Goal: Obtain resource: Obtain resource

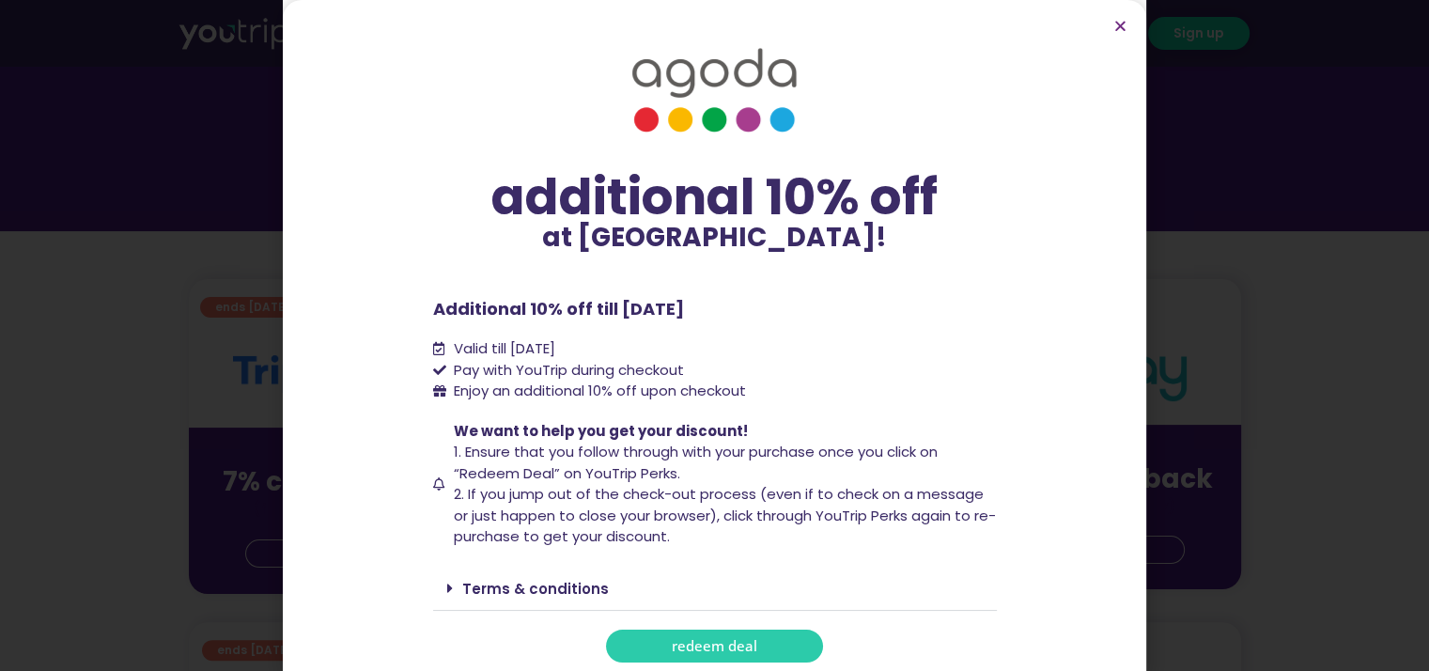
click at [692, 644] on span "redeem deal" at bounding box center [715, 646] width 86 height 14
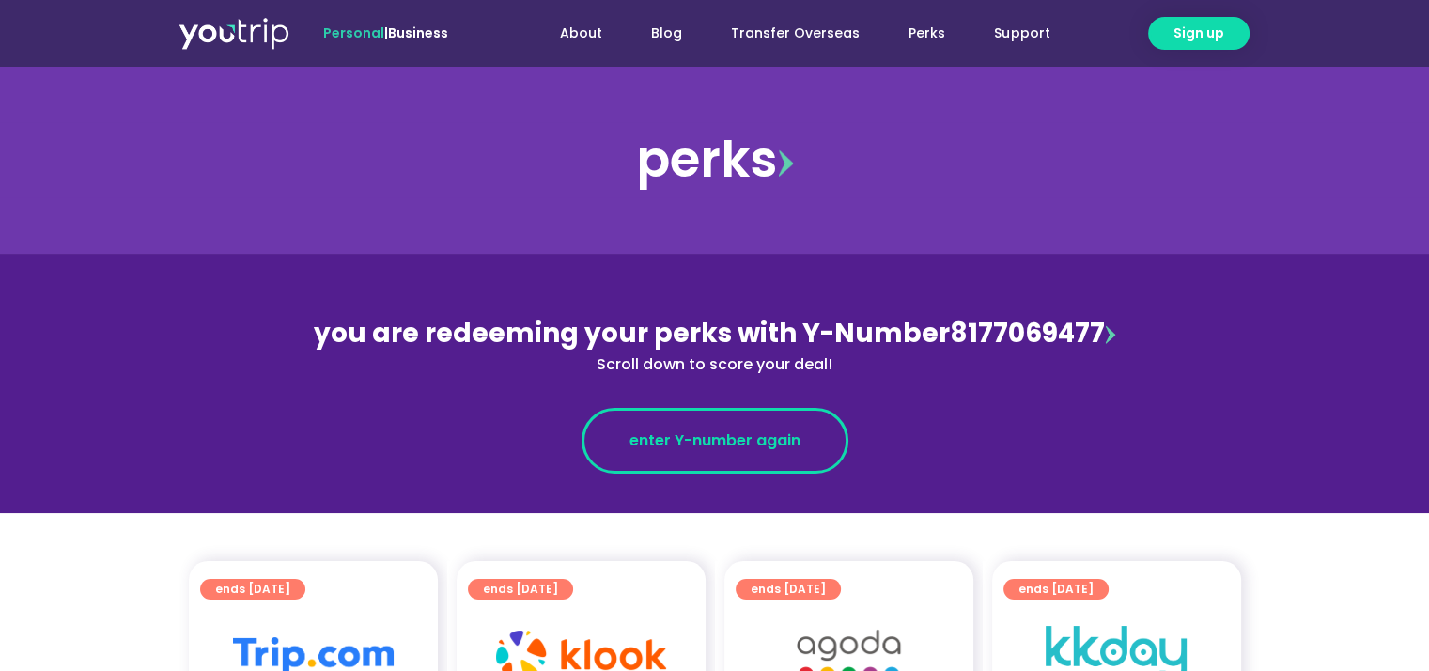
click at [703, 440] on span "enter Y-number again" at bounding box center [715, 440] width 171 height 23
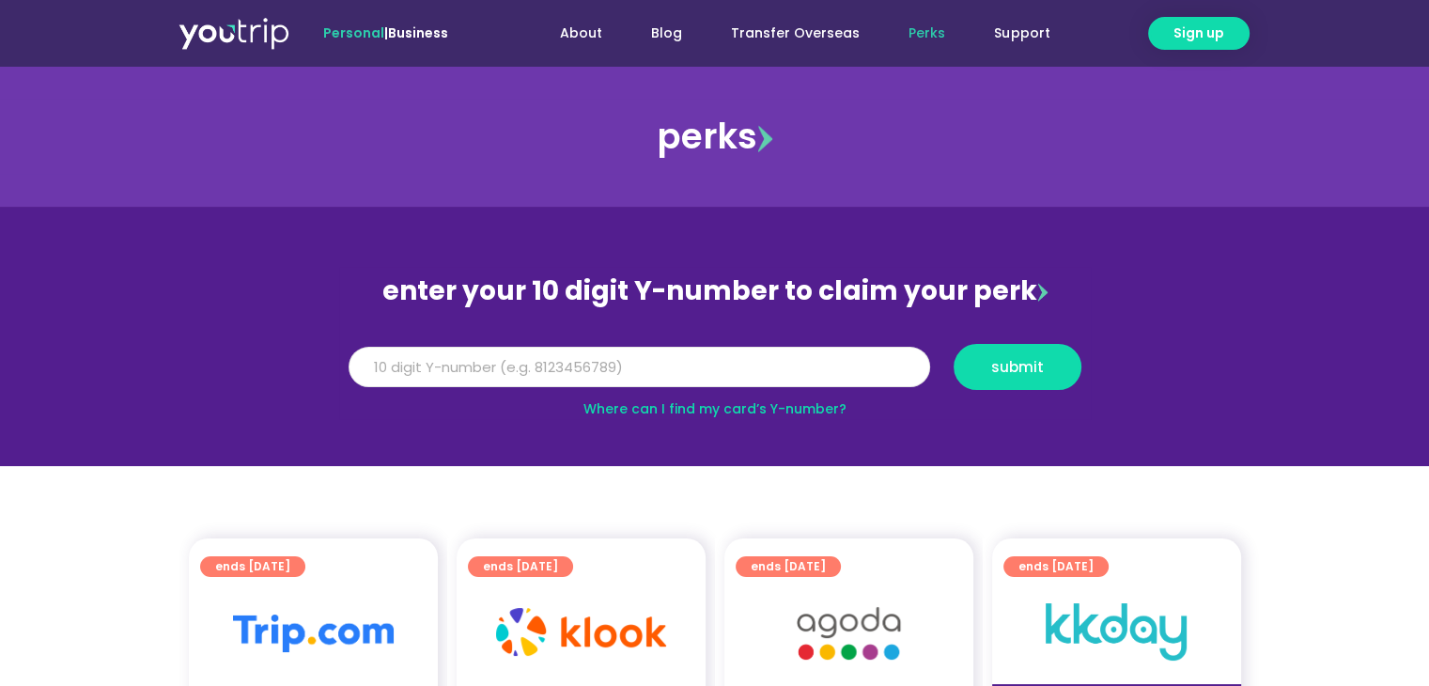
drag, startPoint x: 0, startPoint y: 0, endPoint x: 571, endPoint y: 361, distance: 675.7
click at [571, 361] on input "Y Number" at bounding box center [640, 367] width 582 height 41
type input "8177059477"
click at [1059, 362] on span "submit" at bounding box center [1018, 367] width 96 height 14
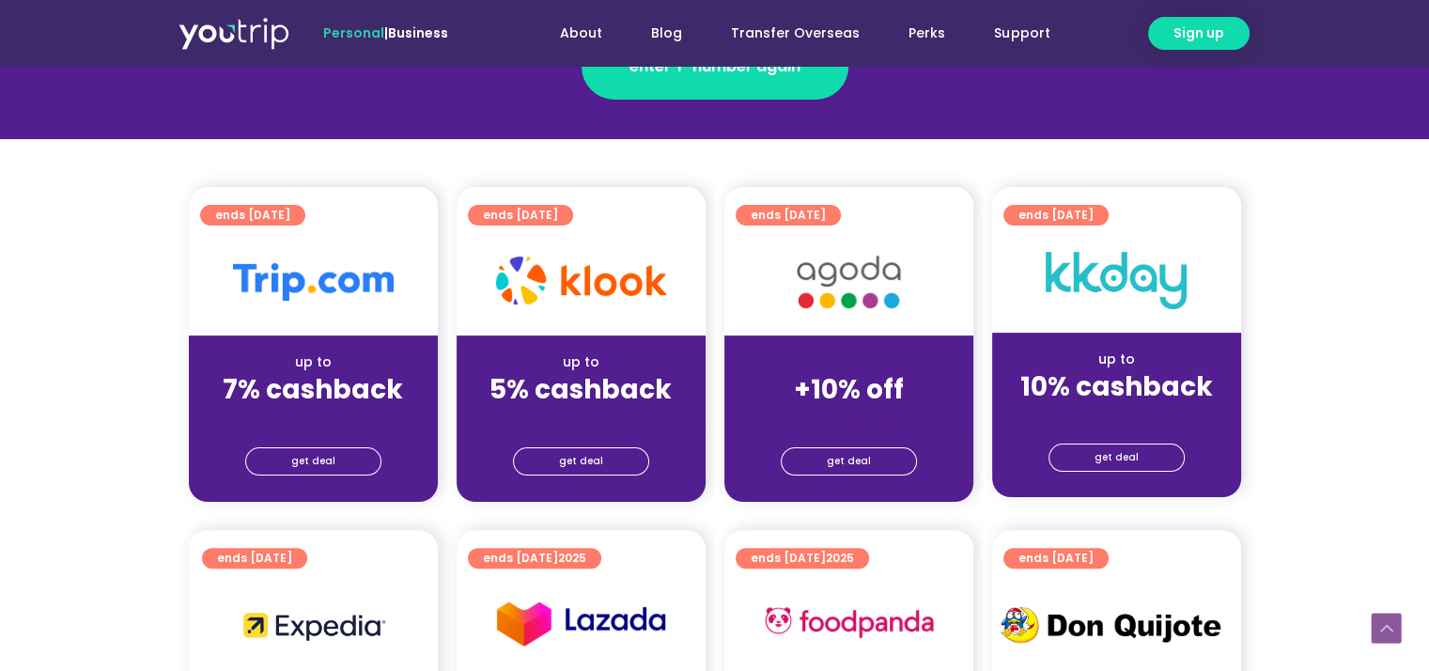
scroll to position [376, 0]
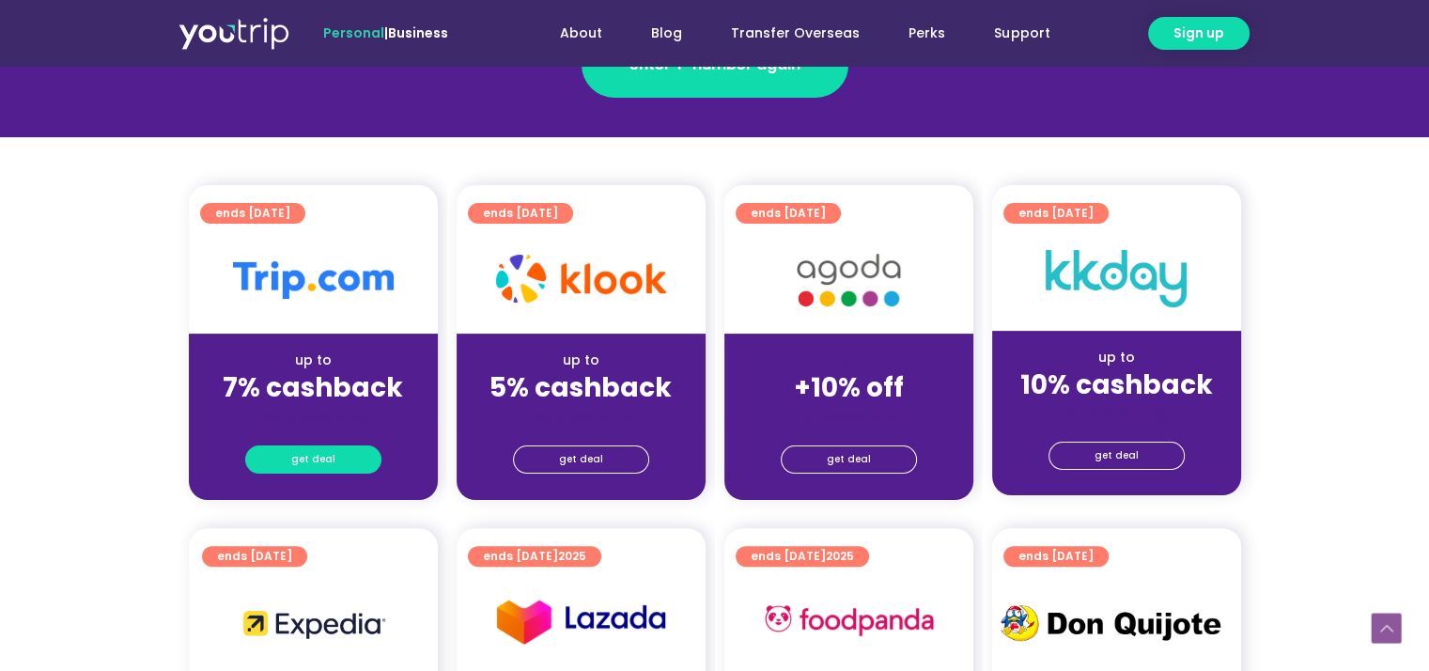
click at [293, 451] on span "get deal" at bounding box center [313, 459] width 44 height 26
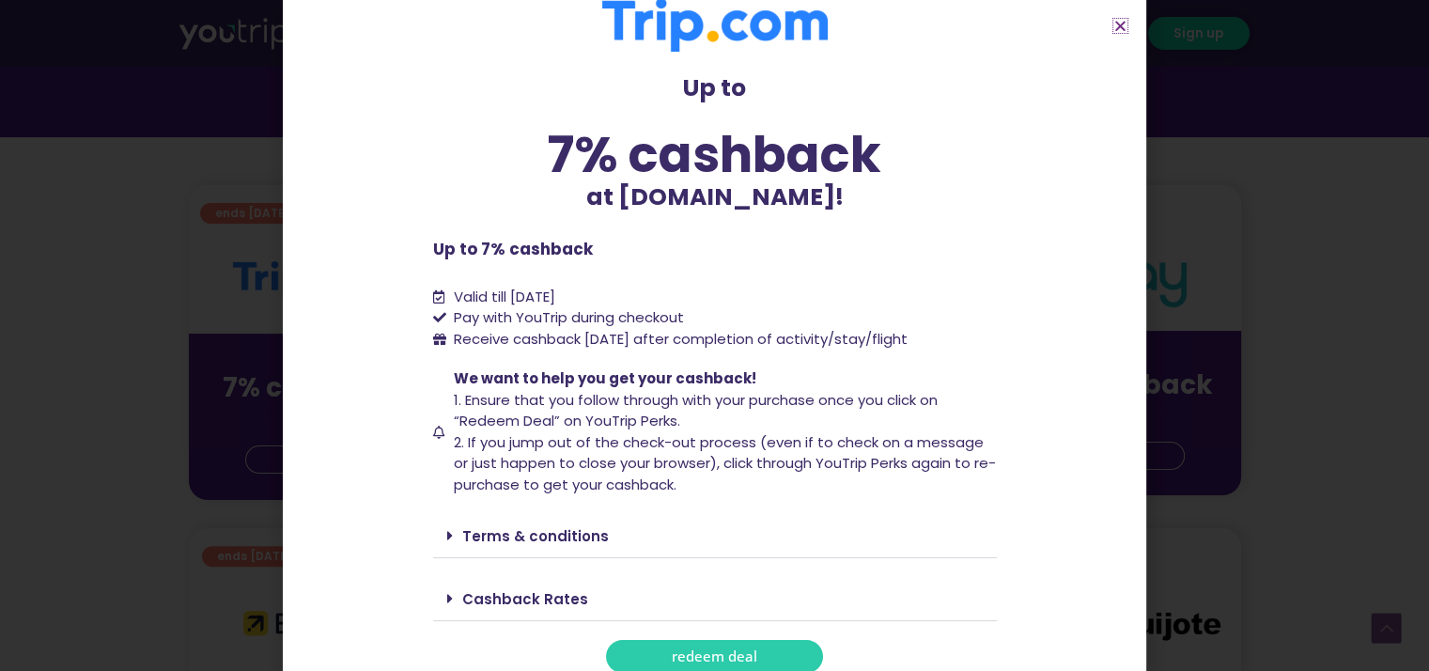
scroll to position [45, 0]
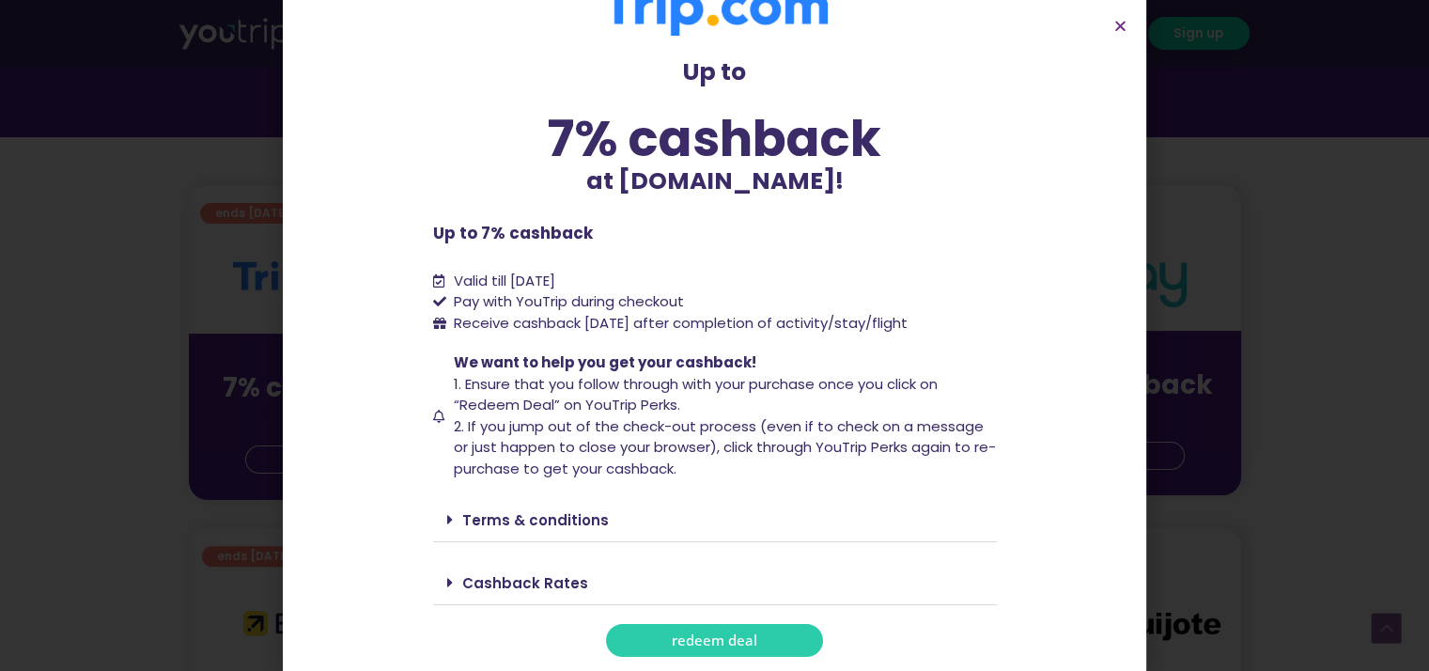
click at [639, 643] on link "redeem deal" at bounding box center [714, 640] width 217 height 33
